Goal: Task Accomplishment & Management: Use online tool/utility

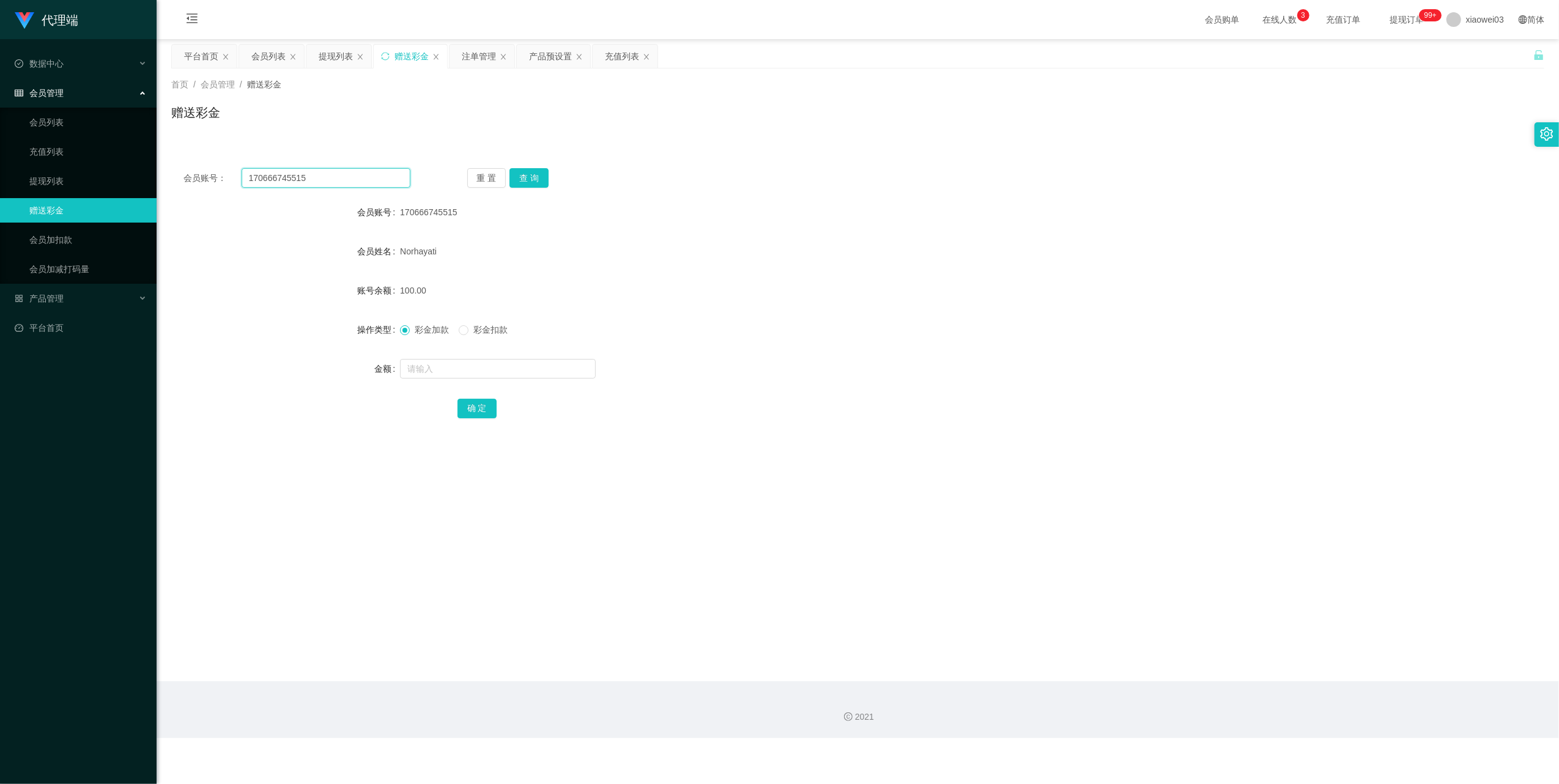
click at [370, 169] on input "170666745515" at bounding box center [326, 178] width 169 height 20
drag, startPoint x: 370, startPoint y: 169, endPoint x: 446, endPoint y: 234, distance: 100.0
click at [370, 170] on input "170666745515" at bounding box center [326, 178] width 169 height 20
paste input "Huai"
type input "Huai"
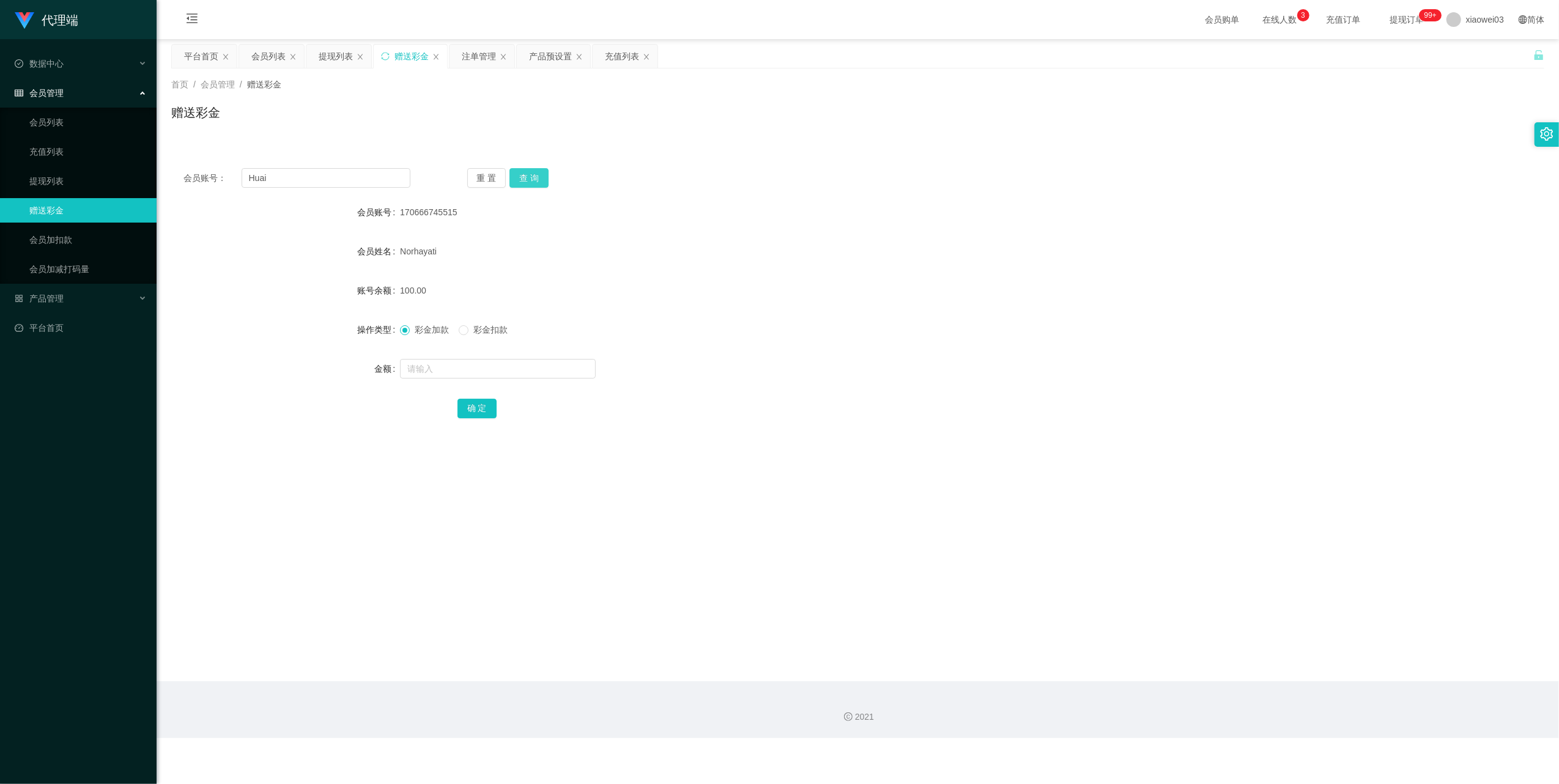
click at [531, 186] on button "查 询" at bounding box center [529, 178] width 39 height 20
click at [478, 372] on input "text" at bounding box center [497, 368] width 196 height 20
type input "430"
click at [475, 406] on button "确 定" at bounding box center [477, 408] width 39 height 20
click at [358, 179] on input "Huai" at bounding box center [326, 178] width 169 height 20
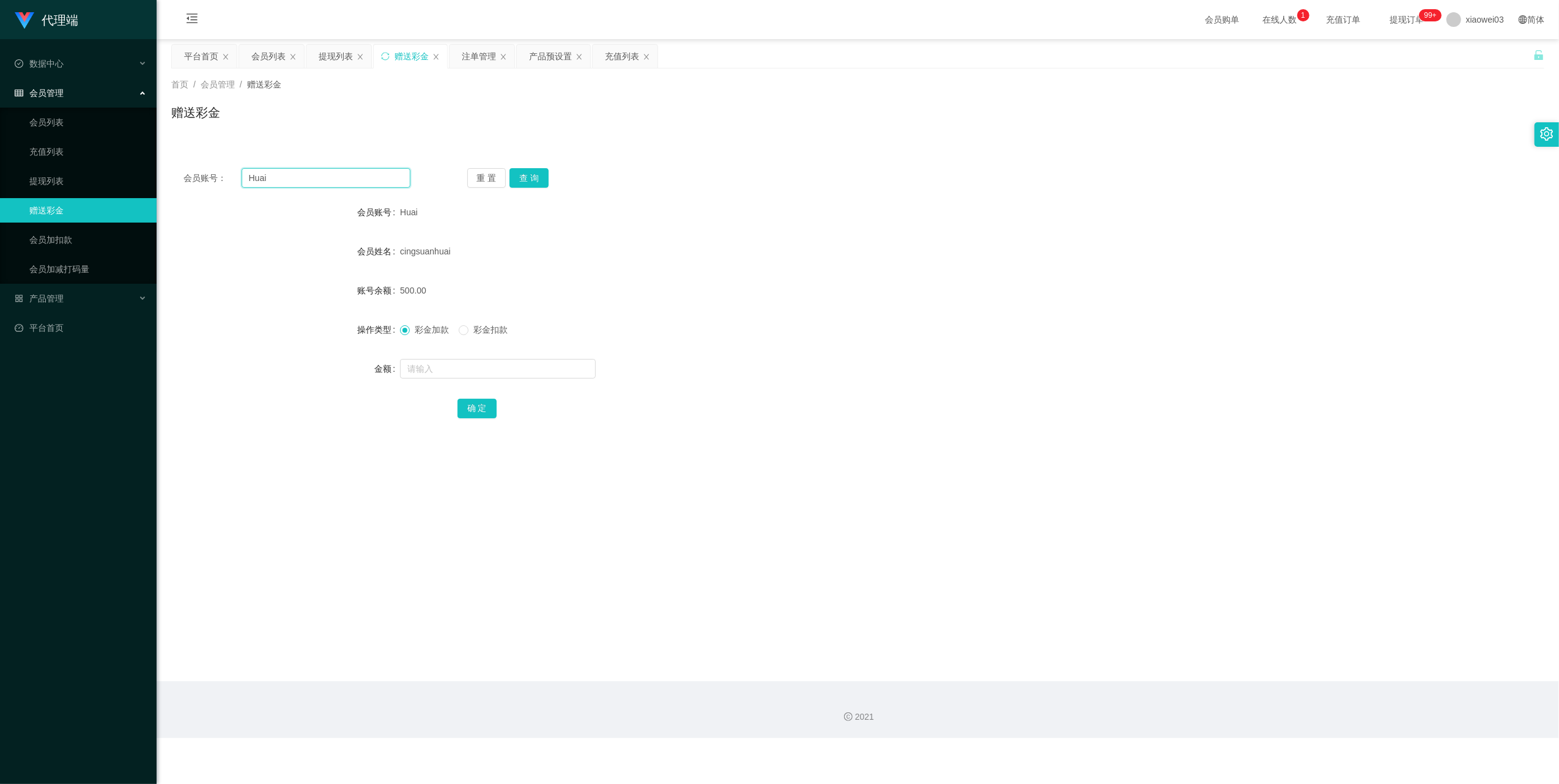
click at [358, 179] on input "Huai" at bounding box center [326, 178] width 169 height 20
paste input "170666745515"
type input "170666745515"
drag, startPoint x: 541, startPoint y: 170, endPoint x: 510, endPoint y: 296, distance: 129.8
click at [541, 170] on button "查 询" at bounding box center [529, 178] width 39 height 20
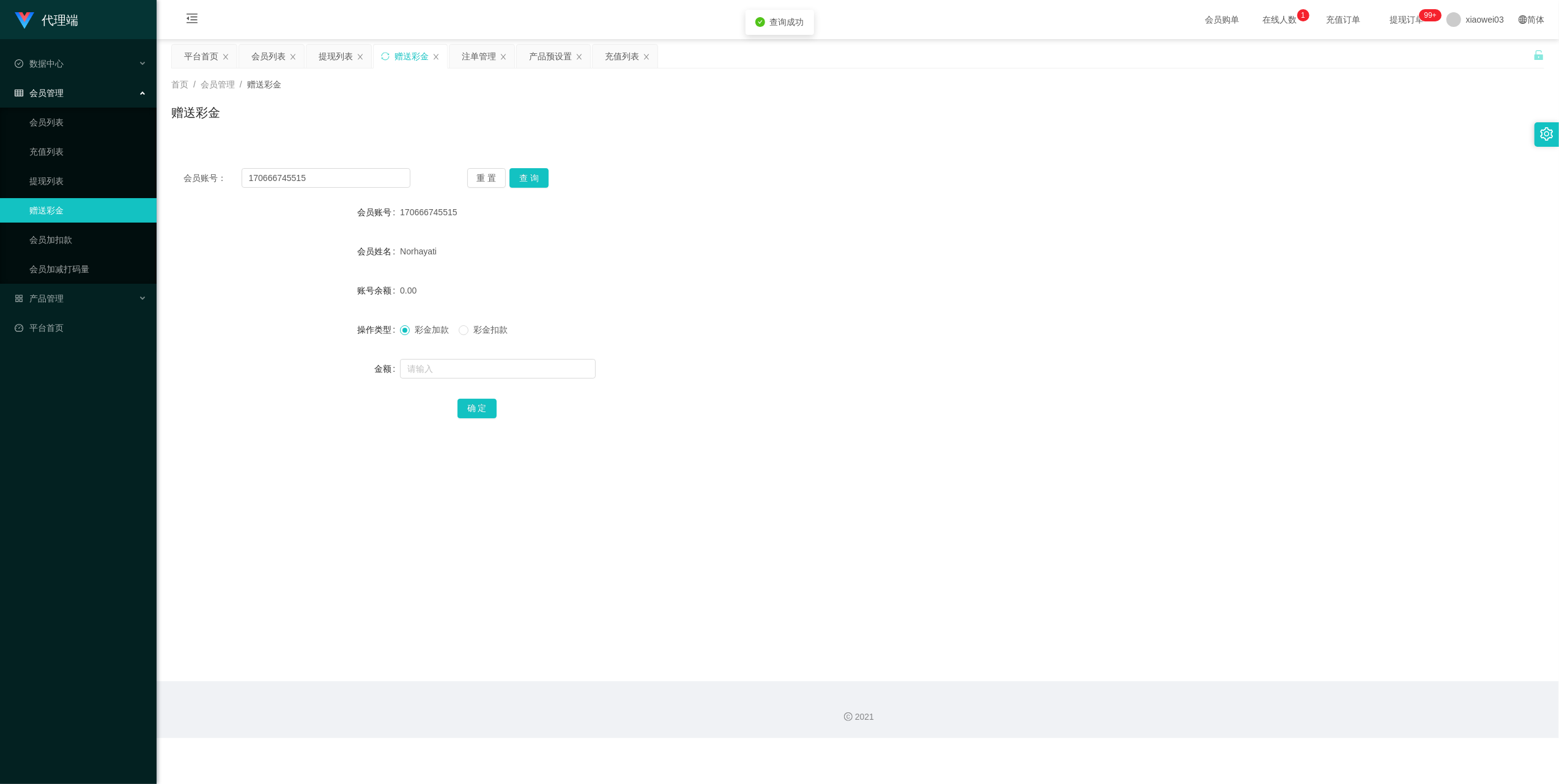
click at [486, 379] on div at bounding box center [800, 369] width 801 height 25
click at [486, 373] on input "text" at bounding box center [497, 368] width 196 height 20
type input "500"
click at [475, 400] on button "确 定" at bounding box center [477, 408] width 39 height 20
click at [335, 185] on input "170666745515" at bounding box center [326, 178] width 169 height 20
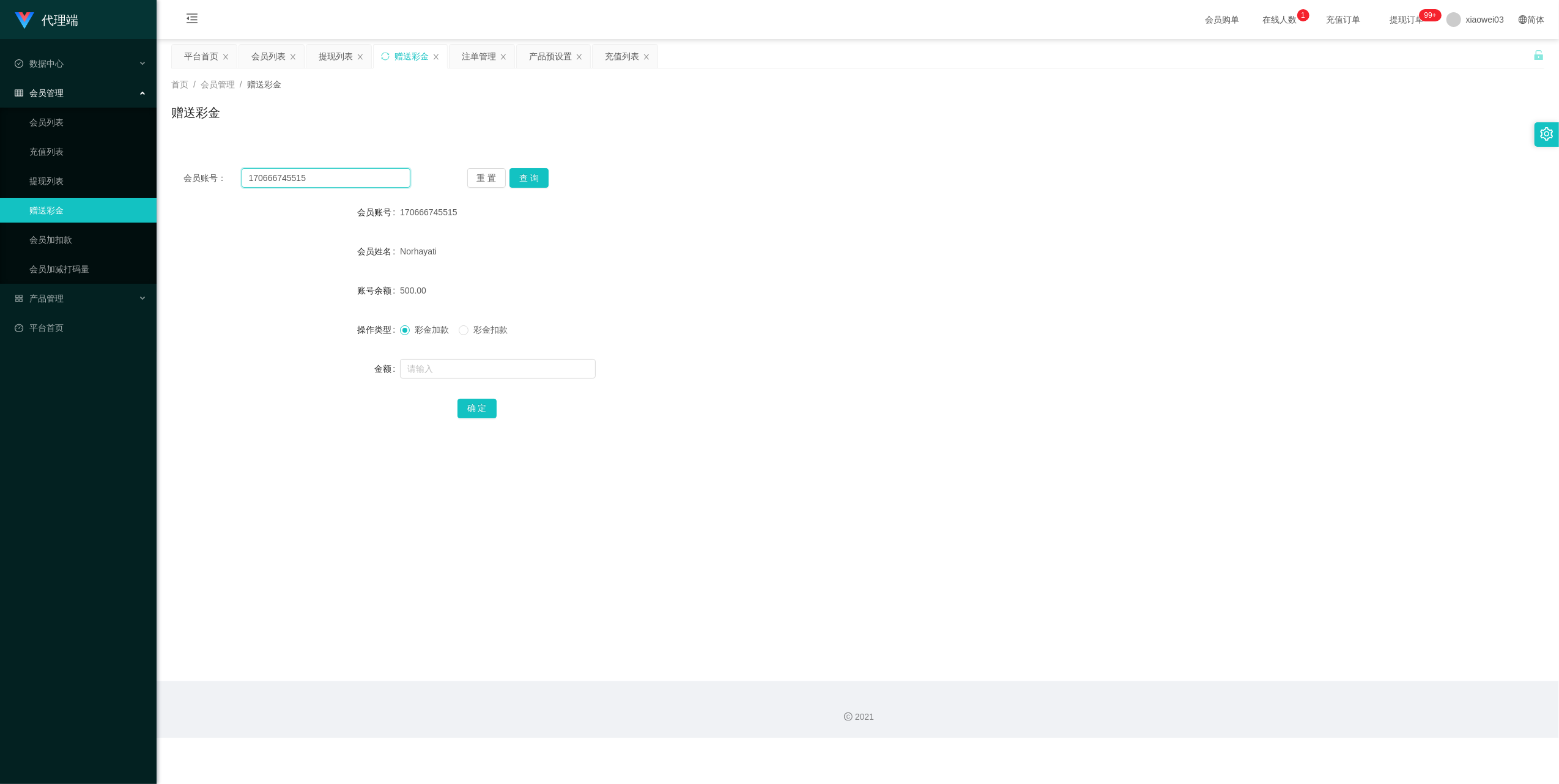
click at [335, 185] on input "170666745515" at bounding box center [326, 178] width 169 height 20
paste input "handsomebin"
type input "handsomebin"
click at [522, 181] on button "查 询" at bounding box center [529, 178] width 39 height 20
click at [486, 380] on div at bounding box center [800, 369] width 801 height 25
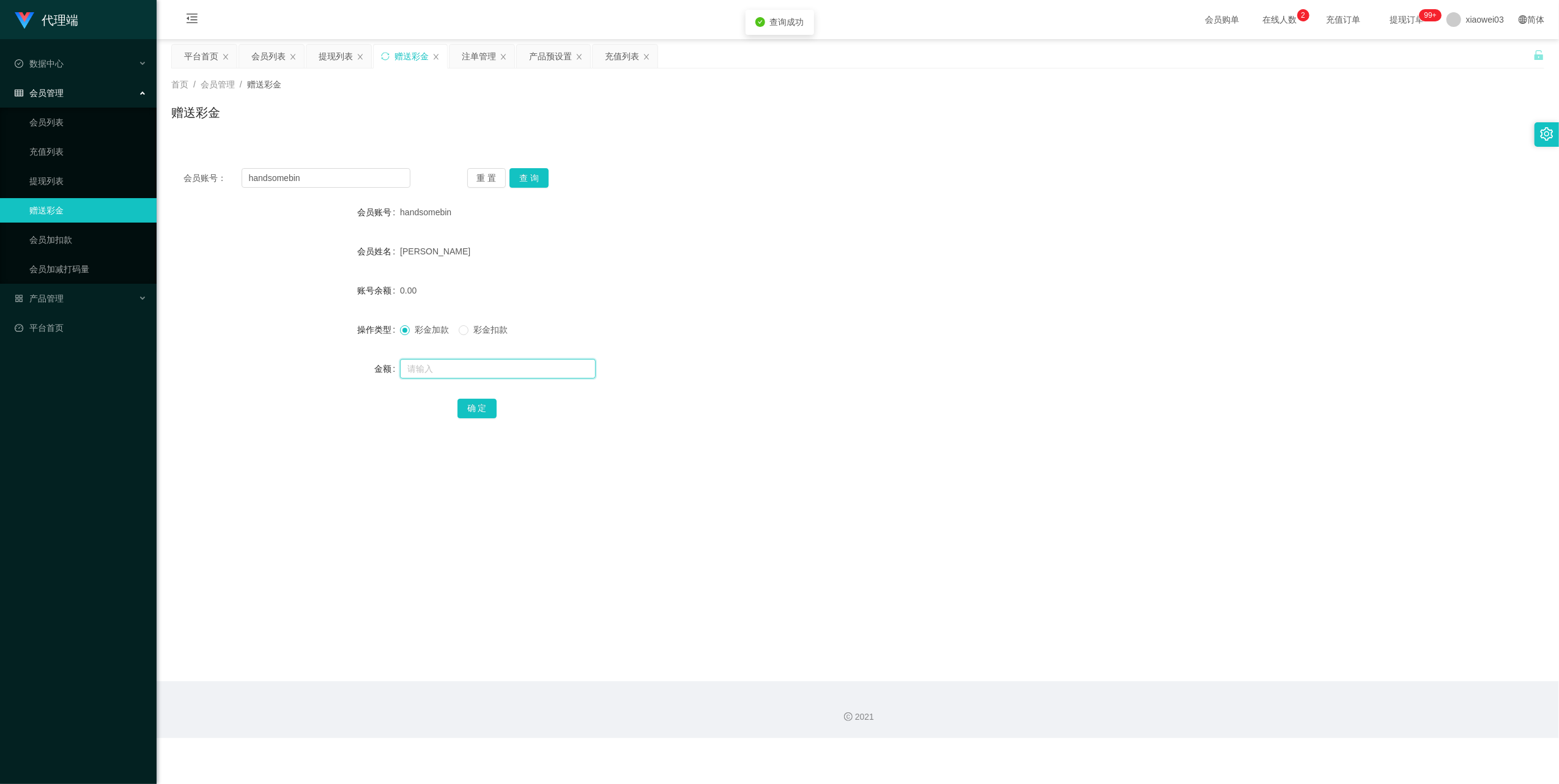
click at [486, 370] on input "text" at bounding box center [497, 368] width 196 height 20
type input "4"
type input "500"
click at [471, 409] on button "确 定" at bounding box center [477, 408] width 39 height 20
click at [331, 185] on input "handsomebin" at bounding box center [326, 178] width 169 height 20
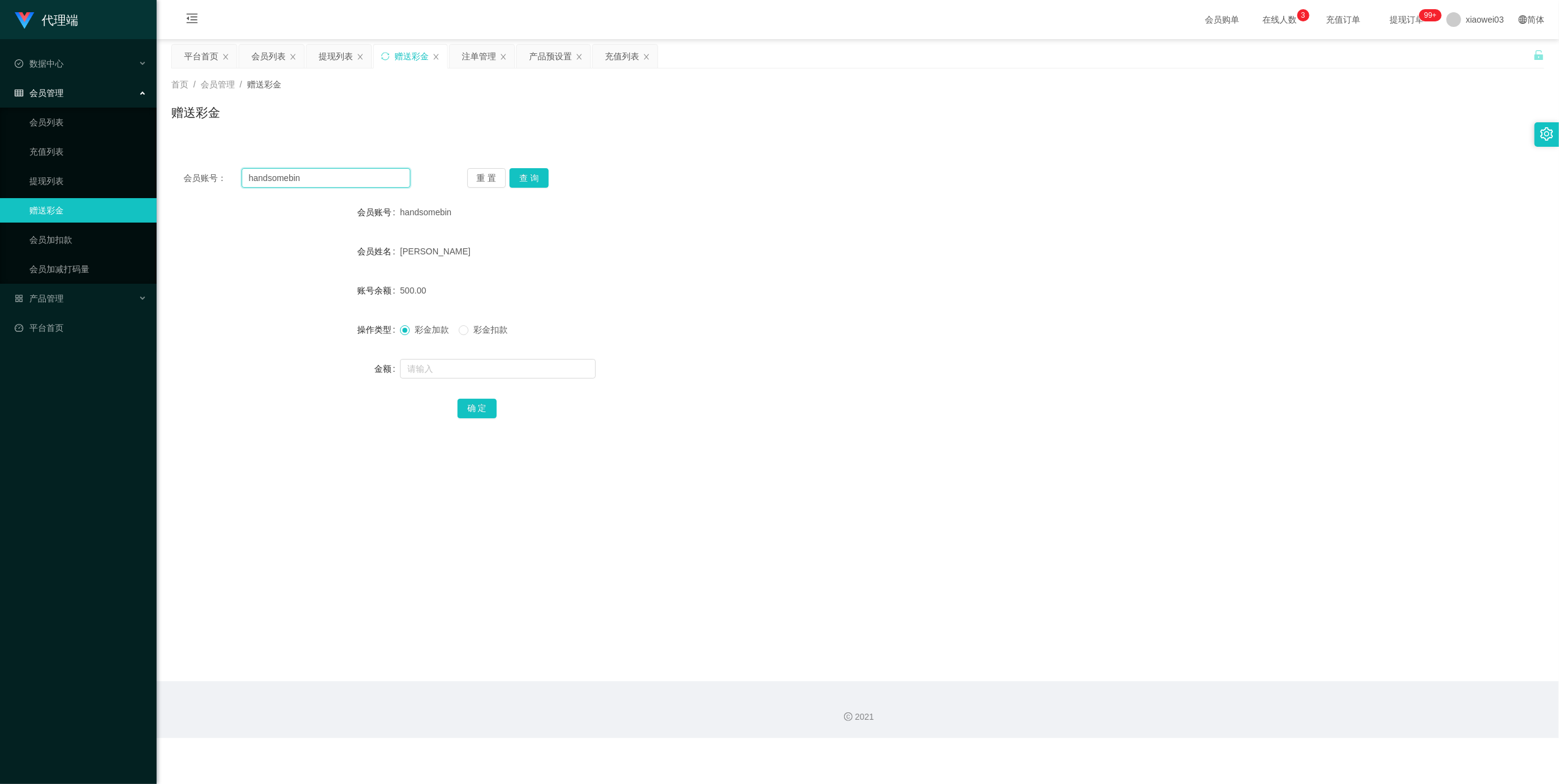
click at [331, 185] on input "handsomebin" at bounding box center [326, 178] width 169 height 20
paste input "170666745515"
type input "170666745515"
click at [529, 181] on button "查 询" at bounding box center [529, 178] width 39 height 20
